Goal: Information Seeking & Learning: Learn about a topic

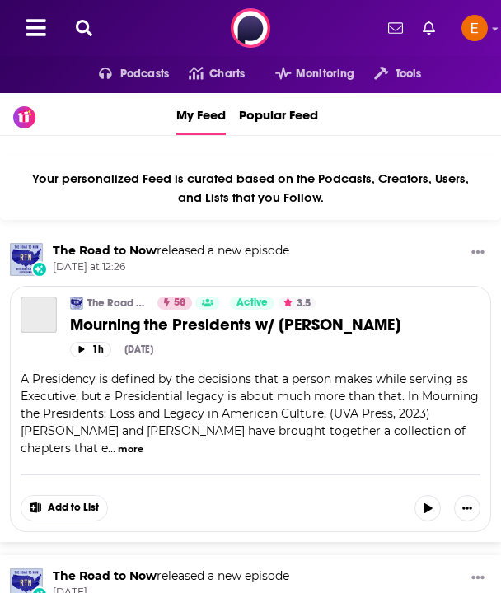
click at [82, 21] on icon at bounding box center [84, 28] width 16 height 16
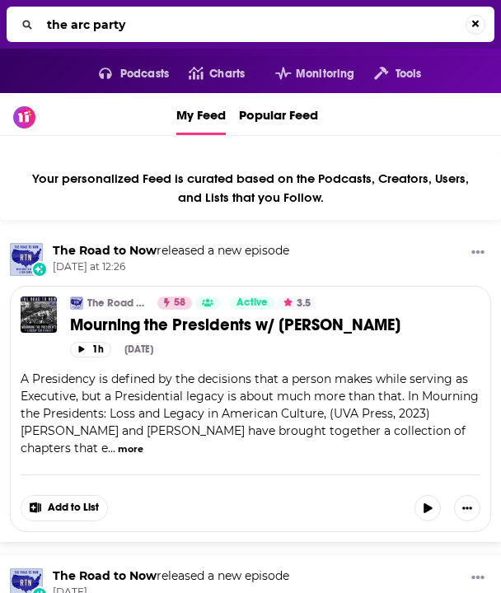
type input "the arc party"
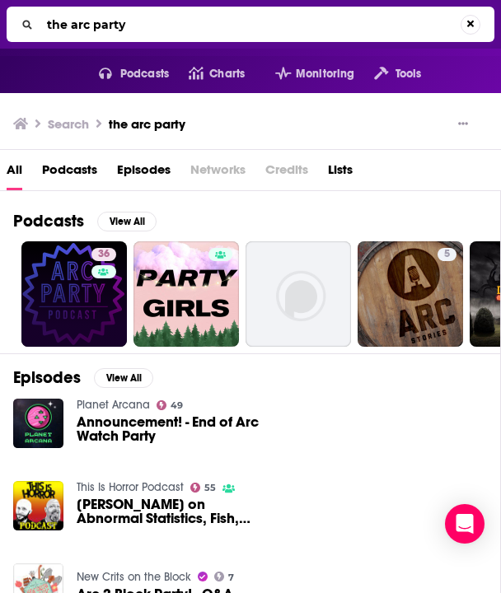
click at [85, 285] on link "36" at bounding box center [73, 293] width 105 height 105
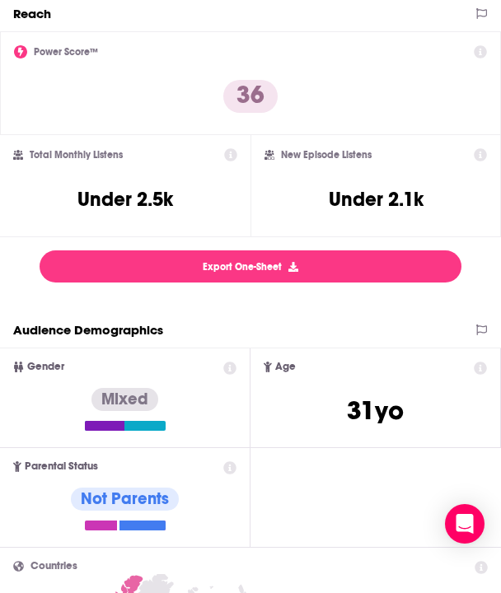
scroll to position [337, 0]
